Goal: Task Accomplishment & Management: Use online tool/utility

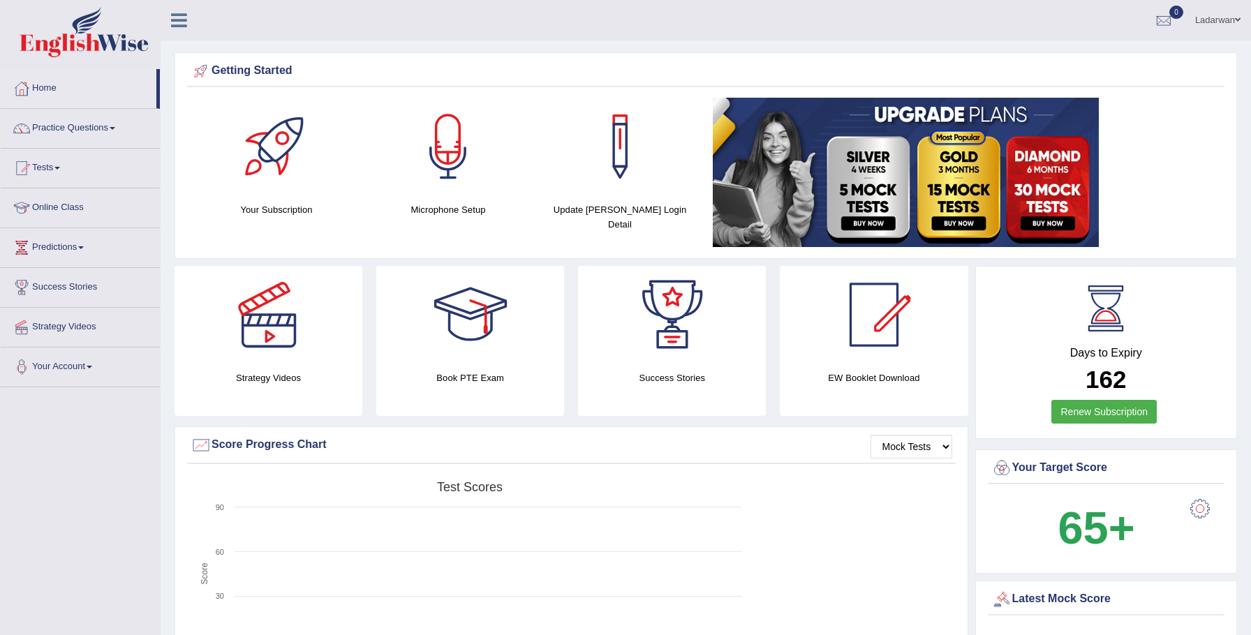
click at [49, 168] on link "Tests" at bounding box center [80, 166] width 159 height 35
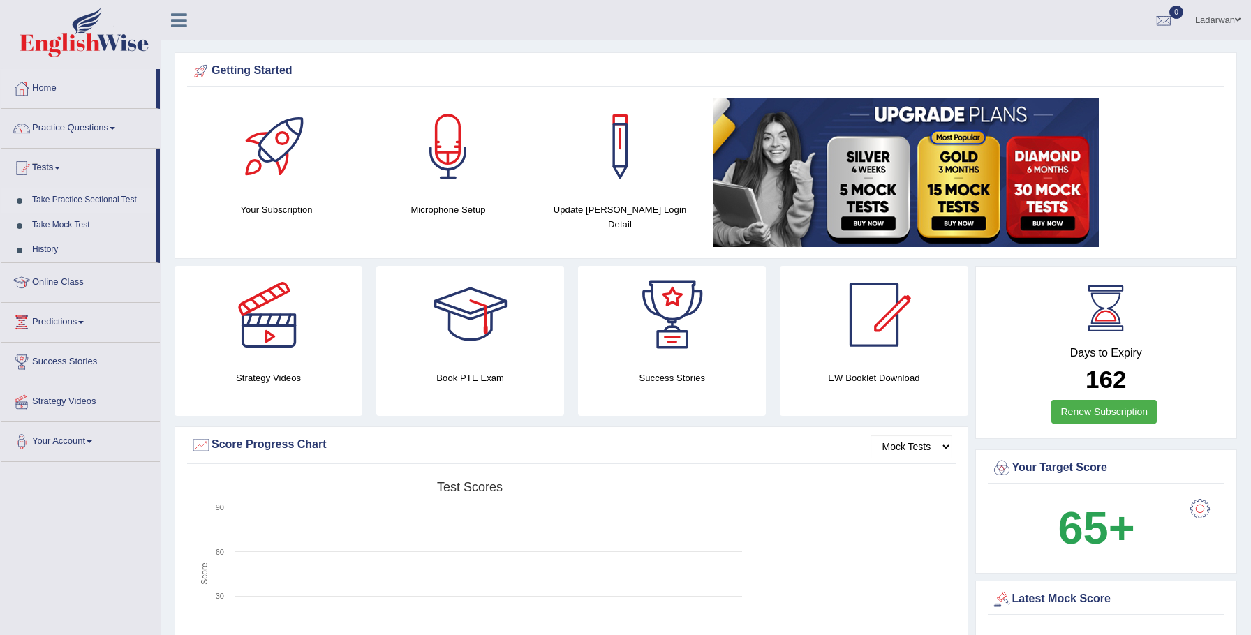
click at [84, 198] on link "Take Practice Sectional Test" at bounding box center [91, 200] width 131 height 25
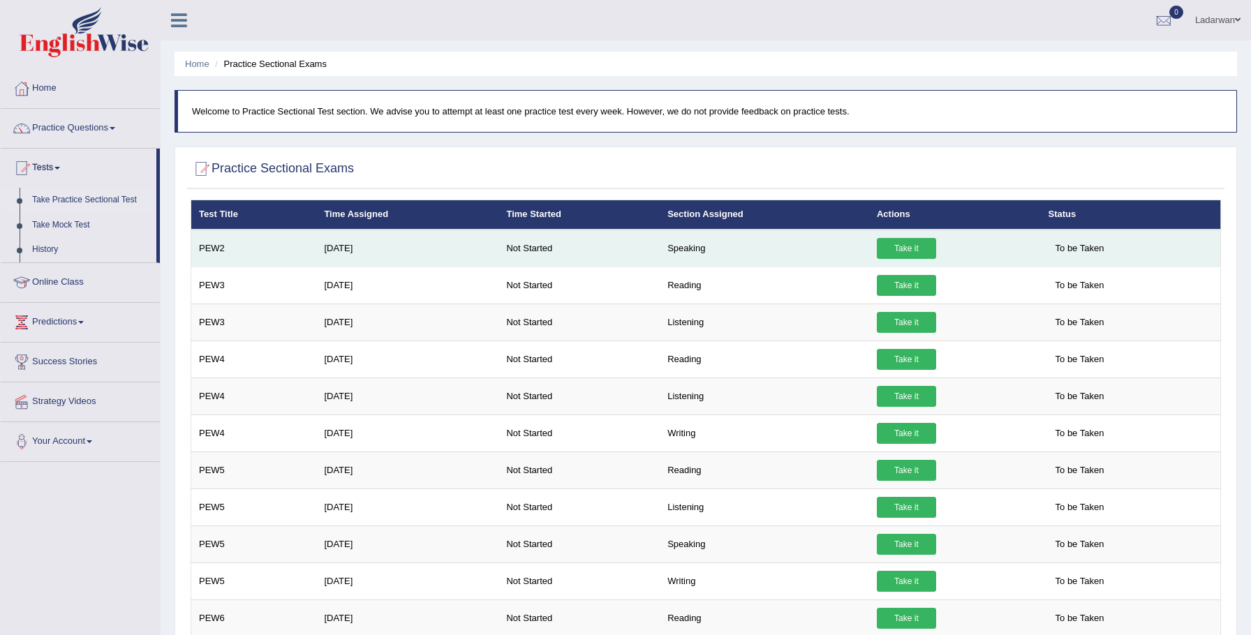
click at [920, 248] on link "Take it" at bounding box center [906, 248] width 59 height 21
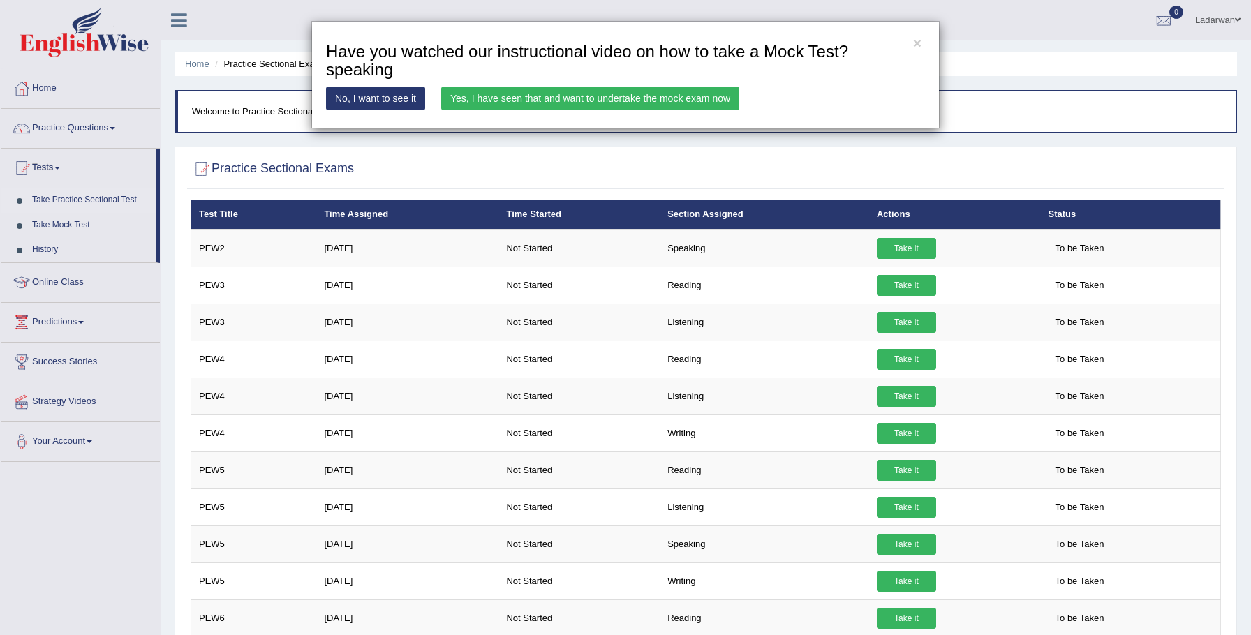
click at [498, 98] on link "Yes, I have seen that and want to undertake the mock exam now" at bounding box center [590, 99] width 298 height 24
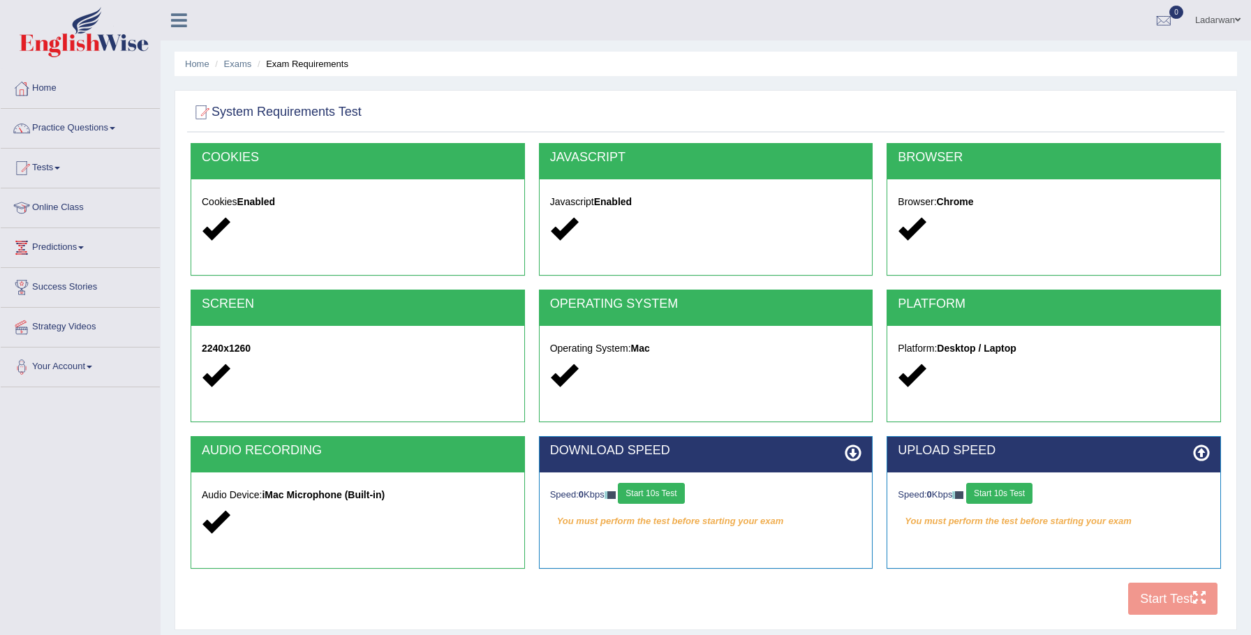
click at [665, 493] on button "Start 10s Test" at bounding box center [651, 493] width 66 height 21
click at [984, 491] on button "Start 10s Test" at bounding box center [999, 493] width 66 height 21
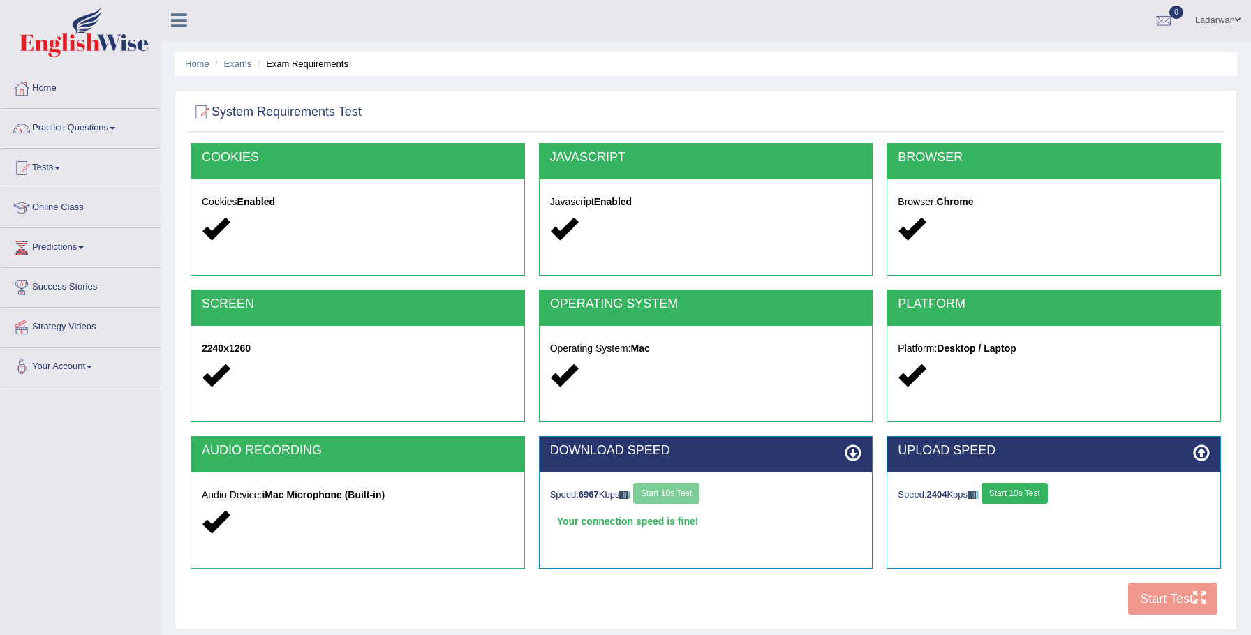
click at [1045, 498] on button "Start 10s Test" at bounding box center [1014, 493] width 66 height 21
click at [1186, 615] on div "COOKIES Cookies Enabled JAVASCRIPT Javascript Enabled BROWSER Browser: Chrome S…" at bounding box center [705, 382] width 1037 height 479
click at [1184, 605] on button "Start Test" at bounding box center [1172, 599] width 89 height 32
